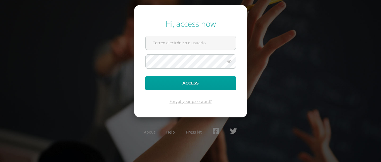
click at [264, 115] on div "Hi, access now Access Forgot your password? About Help Press kit" at bounding box center [190, 81] width 359 height 134
click at [173, 43] on input "text" at bounding box center [190, 43] width 90 height 14
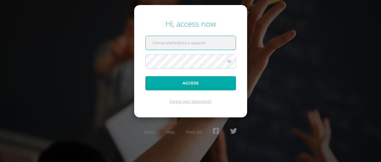
type input "[EMAIL_ADDRESS][DOMAIN_NAME]"
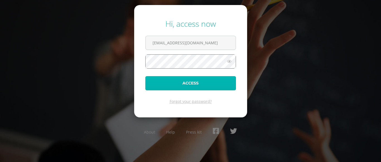
click at [190, 83] on button "Access" at bounding box center [190, 83] width 91 height 14
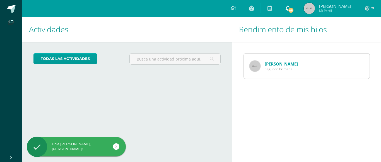
click at [294, 11] on span "48" at bounding box center [290, 10] width 6 height 6
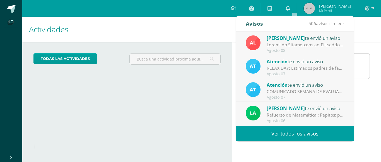
click at [284, 45] on div at bounding box center [304, 45] width 77 height 6
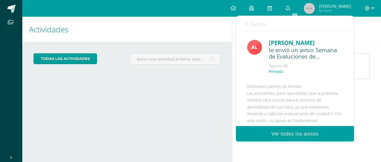
click at [245, 25] on icon at bounding box center [246, 24] width 2 height 4
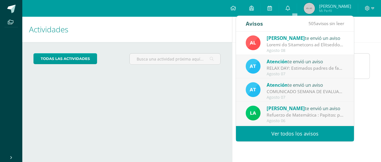
click at [315, 95] on div "COMUNICADO SEMANA DE EVALUACIONES: Estimados padres de familia, Les compartimos…" at bounding box center [304, 91] width 77 height 6
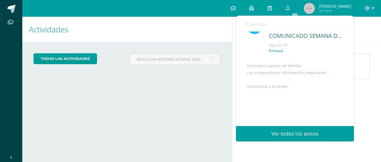
scroll to position [62, 0]
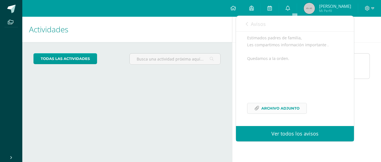
click at [291, 109] on span "Archivo Adjunto" at bounding box center [280, 108] width 38 height 10
click at [246, 24] on icon at bounding box center [246, 24] width 2 height 4
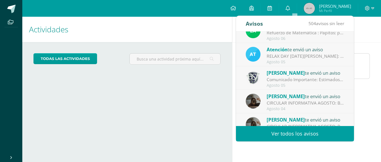
scroll to position [84, 0]
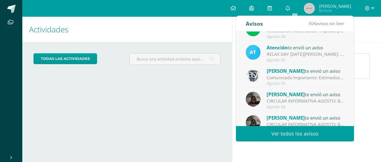
click at [323, 81] on div "Comunicado Importante: Estimados padres de familia, revisar imagen adjunta." at bounding box center [304, 77] width 77 height 6
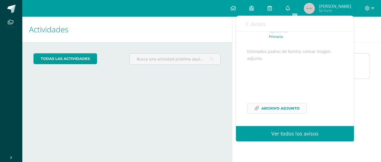
click at [283, 106] on span "Archivo Adjunto" at bounding box center [280, 108] width 38 height 10
